Goal: Information Seeking & Learning: Learn about a topic

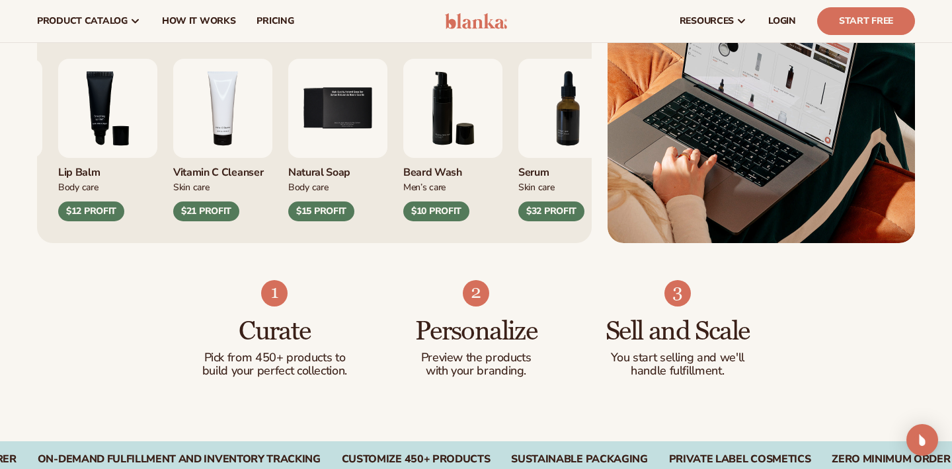
scroll to position [412, 0]
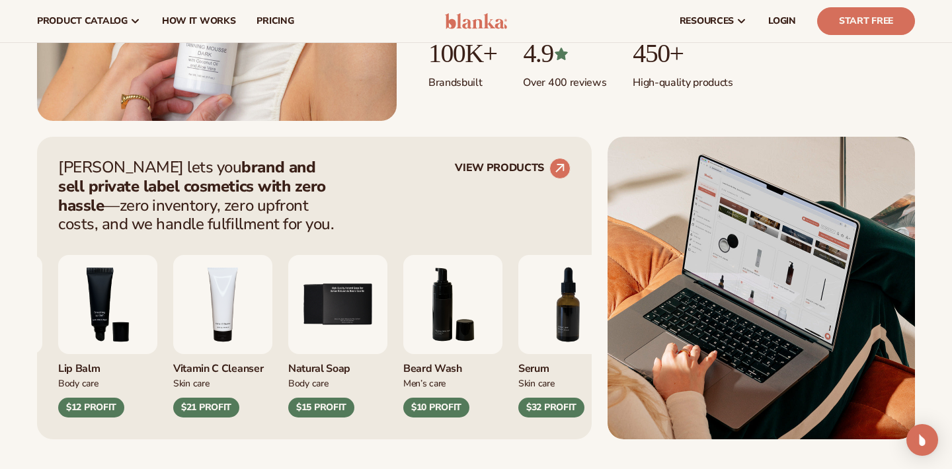
click at [272, 305] on img "4 / 9" at bounding box center [222, 304] width 99 height 99
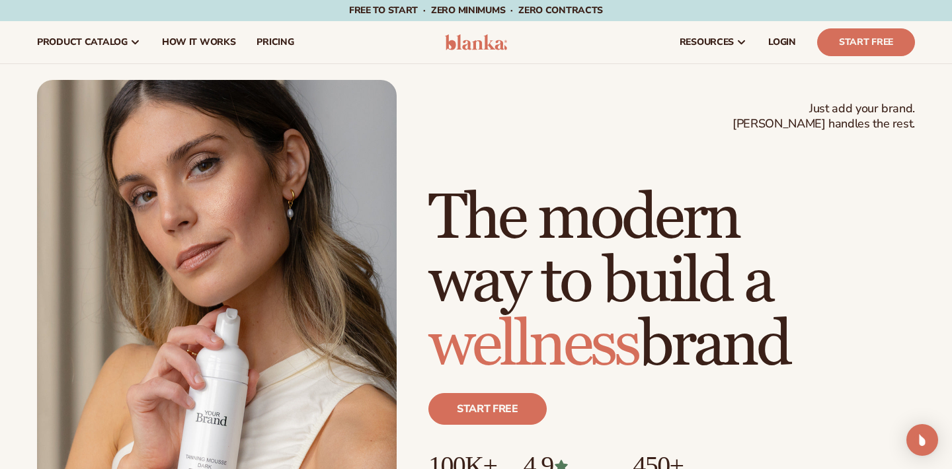
click at [476, 46] on img at bounding box center [476, 42] width 63 height 16
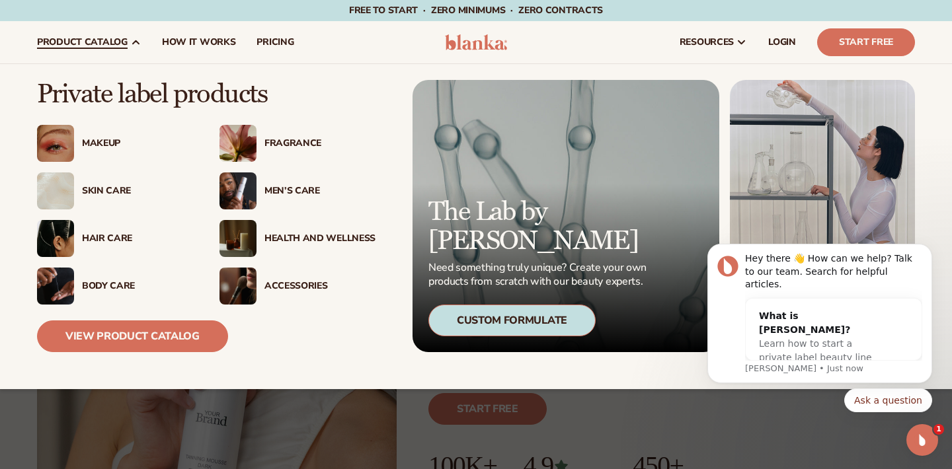
click at [285, 231] on div "Health And Wellness" at bounding box center [297, 238] width 156 height 37
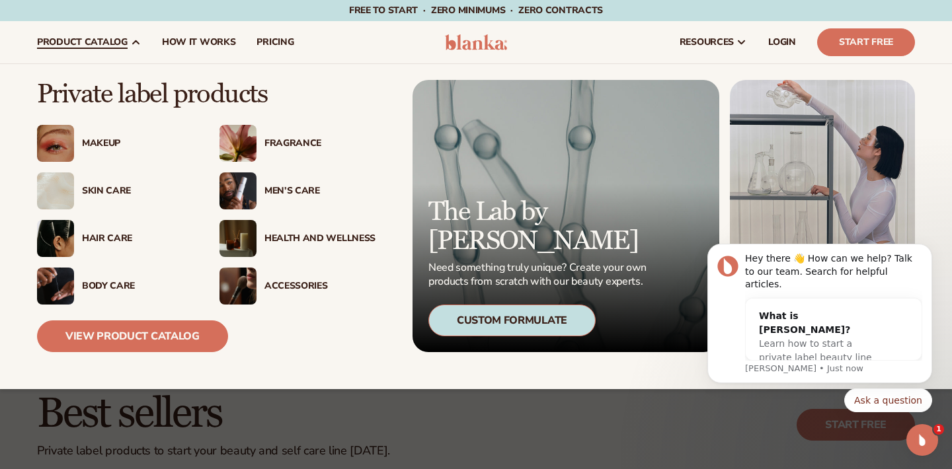
click at [117, 143] on div "Makeup" at bounding box center [137, 143] width 111 height 11
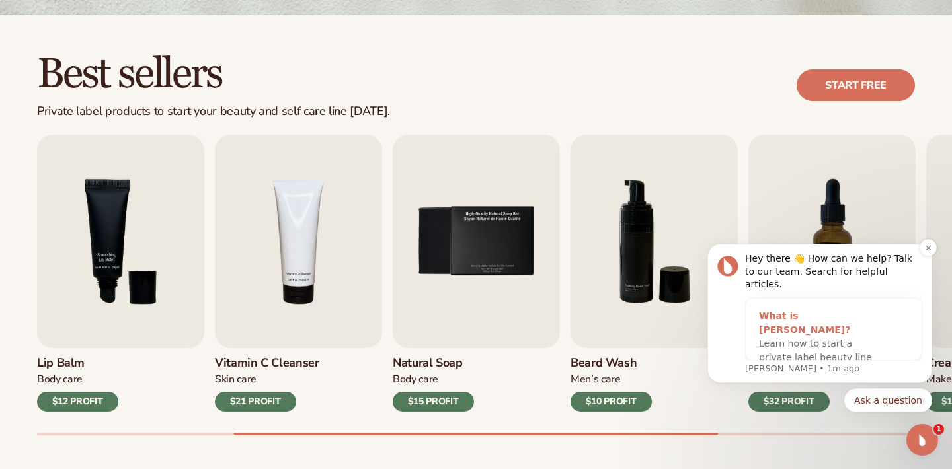
click at [770, 341] on span "Learn how to start a private label beauty line with [PERSON_NAME]" at bounding box center [815, 357] width 113 height 38
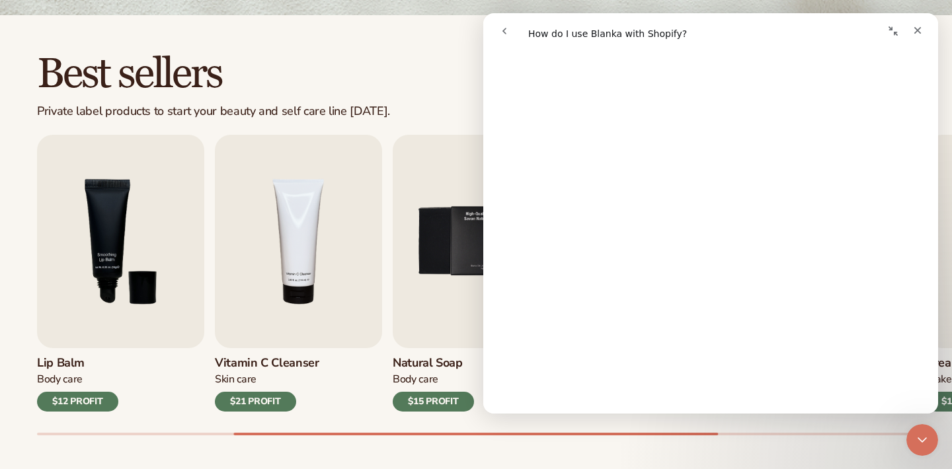
scroll to position [201, 0]
click at [451, 80] on div "Best sellers Private label products to start your beauty and self care line [DA…" at bounding box center [476, 85] width 878 height 67
click at [918, 30] on icon "Close" at bounding box center [917, 30] width 7 height 7
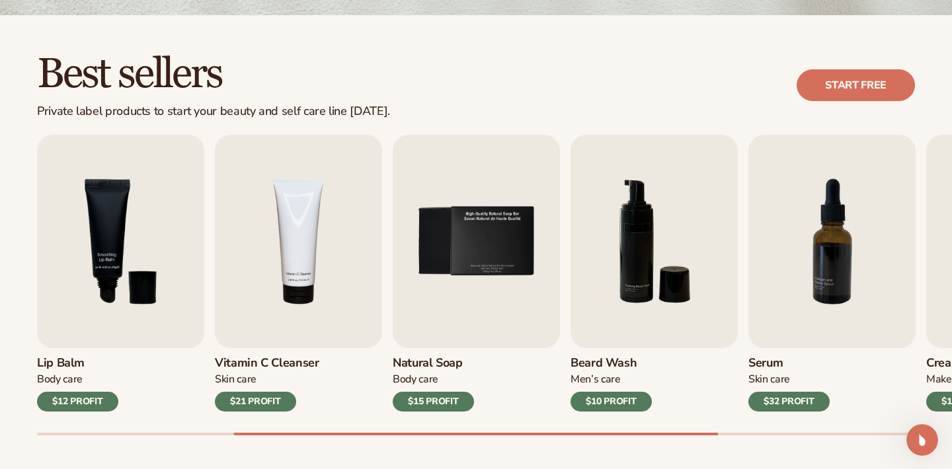
scroll to position [0, 0]
